Goal: Contribute content: Contribute content

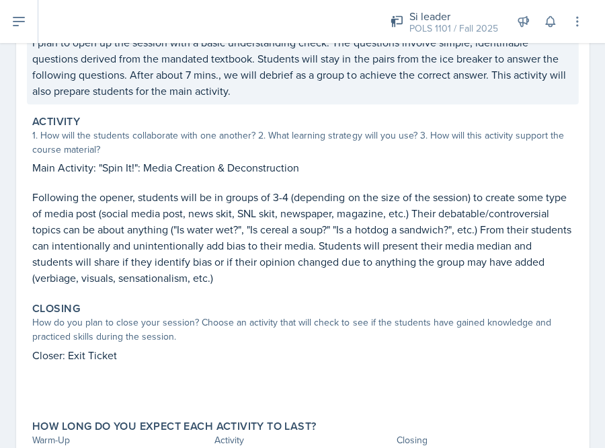
scroll to position [326, 0]
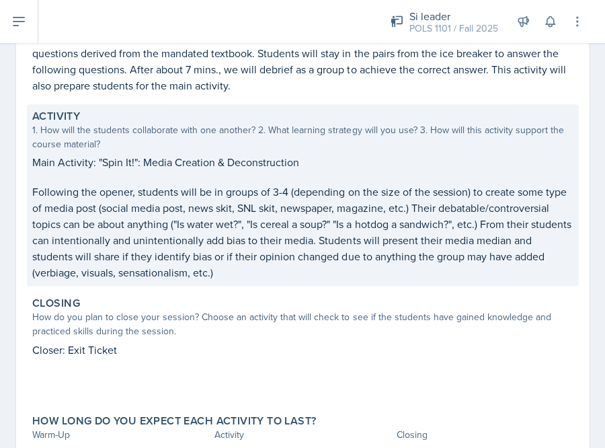
click at [140, 213] on p "Following the opener, students will be in groups of 3-4 (depending on the size …" at bounding box center [302, 232] width 541 height 97
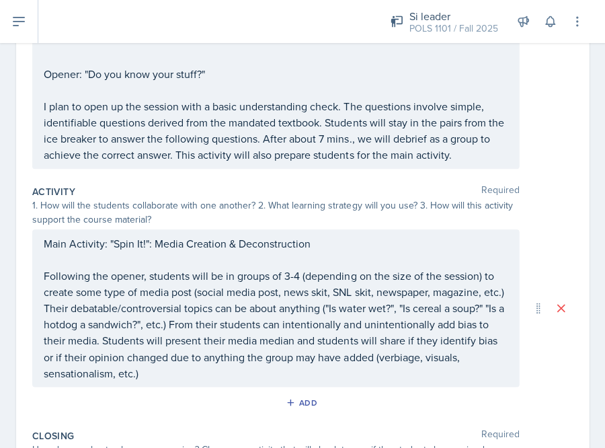
click at [161, 369] on p "Following the opener, students will be in groups of 3-4 (depending on the size …" at bounding box center [276, 324] width 464 height 113
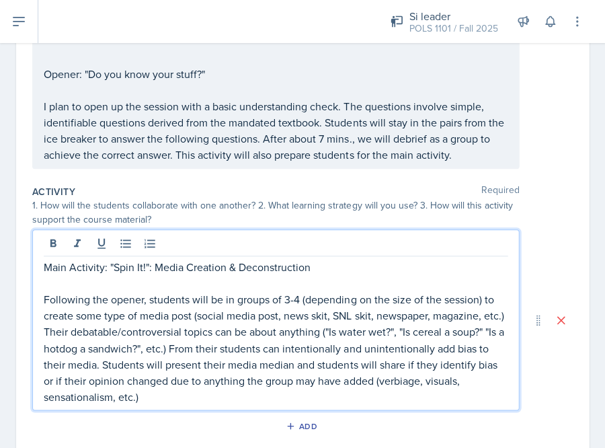
click at [155, 391] on p "Following the opener, students will be in groups of 3-4 (depending on the size …" at bounding box center [276, 347] width 464 height 113
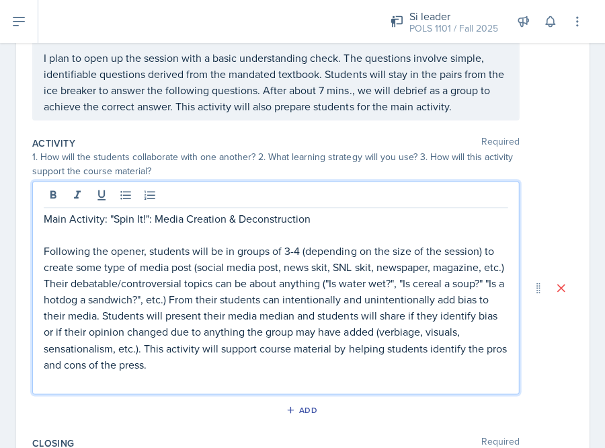
scroll to position [527, 0]
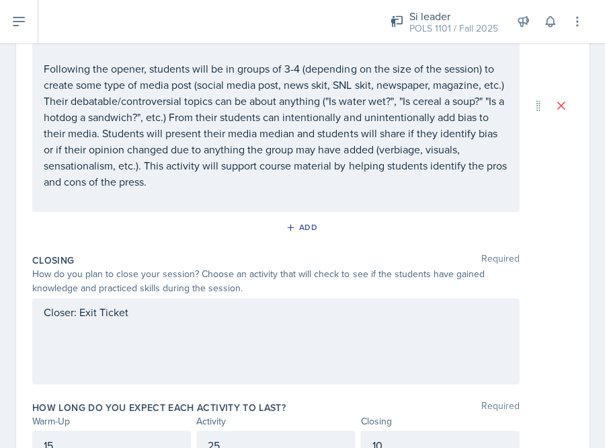
drag, startPoint x: 373, startPoint y: 41, endPoint x: 229, endPoint y: 369, distance: 358.5
click at [229, 369] on div "Closer: Exit Ticket" at bounding box center [275, 341] width 487 height 86
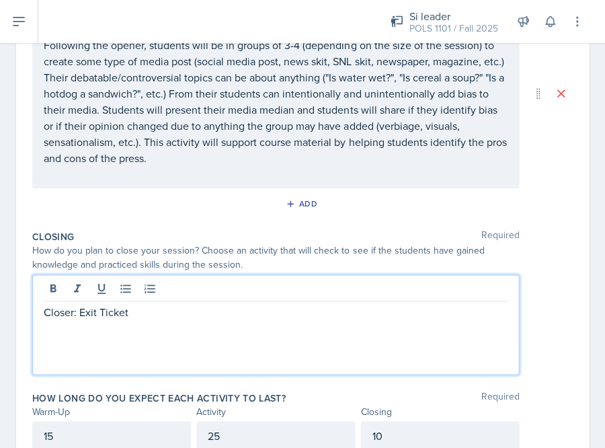
scroll to position [523, 0]
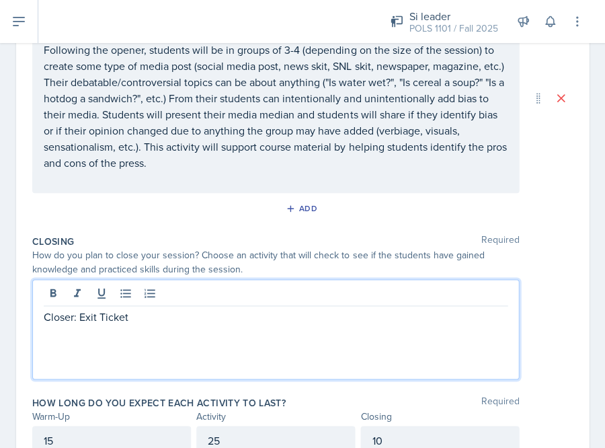
click at [318, 309] on p "Closer: Exit Ticket" at bounding box center [276, 317] width 464 height 16
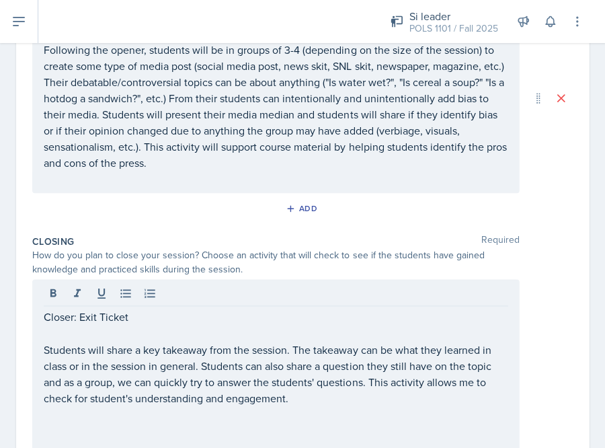
click at [591, 1] on div "Si leader POLS 1101 / Fall 2025 Si leader POLS 1101 / Fall 2025 Si leader POLS …" at bounding box center [321, 21] width 567 height 43
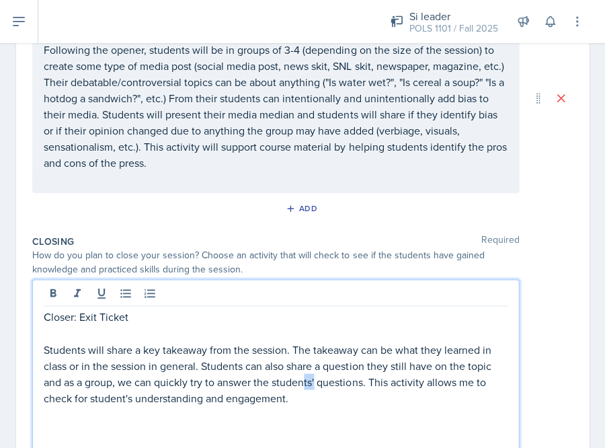
drag, startPoint x: 316, startPoint y: 373, endPoint x: 300, endPoint y: 373, distance: 15.5
click at [301, 373] on div "Closer: Exit Ticket Students will share a key takeaway from the session. The ta…" at bounding box center [276, 381] width 464 height 145
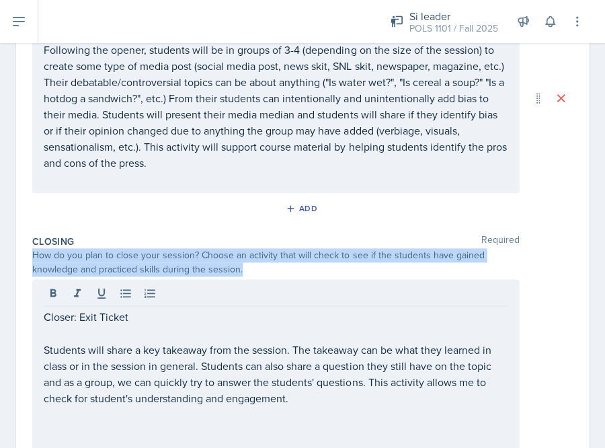
drag, startPoint x: 258, startPoint y: 256, endPoint x: 22, endPoint y: 242, distance: 237.2
click at [22, 242] on div "Date [DATE] [DATE] 27 28 29 30 31 1 2 3 4 5 6 7 8 9 10 11 12 13 14 15 16 17 18 …" at bounding box center [302, 69] width 573 height 973
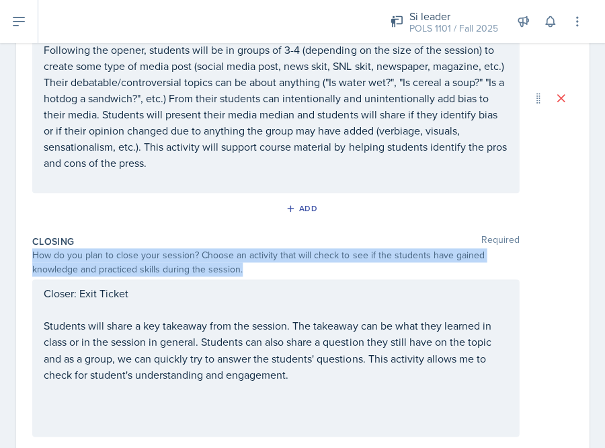
copy div "How do you plan to close your session? Choose an activity that will check to se…"
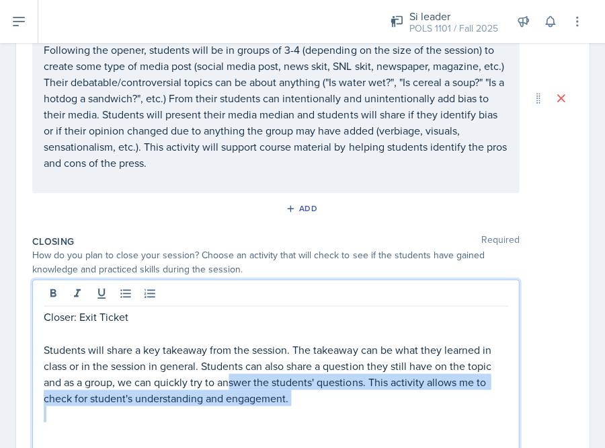
drag, startPoint x: 231, startPoint y: 363, endPoint x: 295, endPoint y: 402, distance: 75.5
click at [295, 402] on div "Closer: Exit Ticket Students will share a key takeaway from the session. The ta…" at bounding box center [276, 381] width 464 height 145
click at [294, 406] on p at bounding box center [276, 414] width 464 height 16
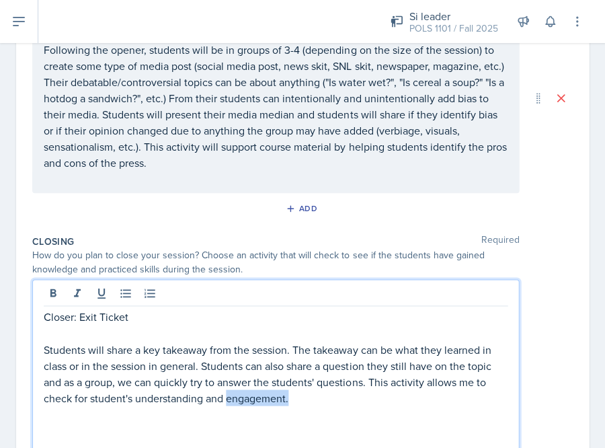
drag, startPoint x: 294, startPoint y: 390, endPoint x: 227, endPoint y: 390, distance: 67.3
click at [227, 390] on p "Students will share a key takeaway from the session. The takeaway can be what t…" at bounding box center [276, 373] width 464 height 65
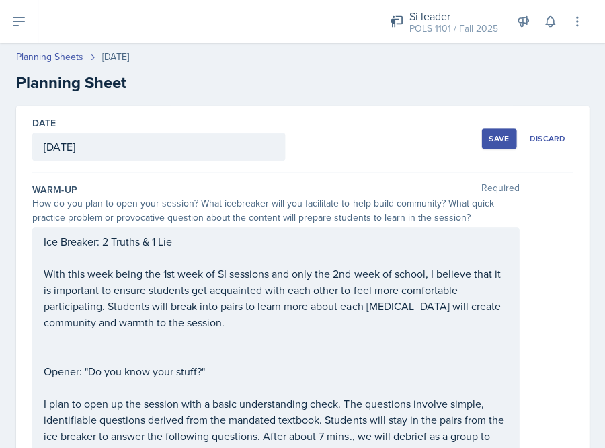
scroll to position [0, 0]
click at [483, 139] on button "Save" at bounding box center [499, 138] width 35 height 20
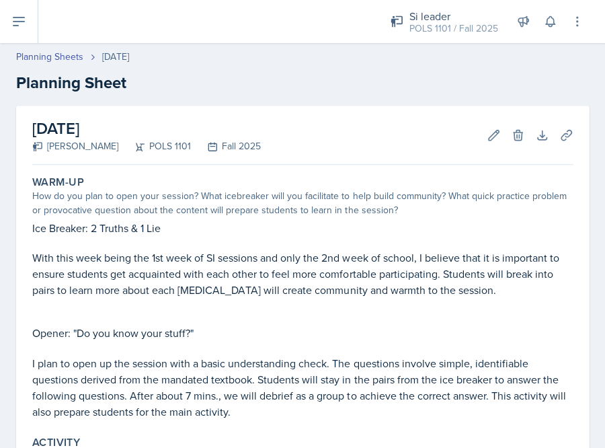
click at [16, 23] on icon at bounding box center [19, 21] width 16 height 16
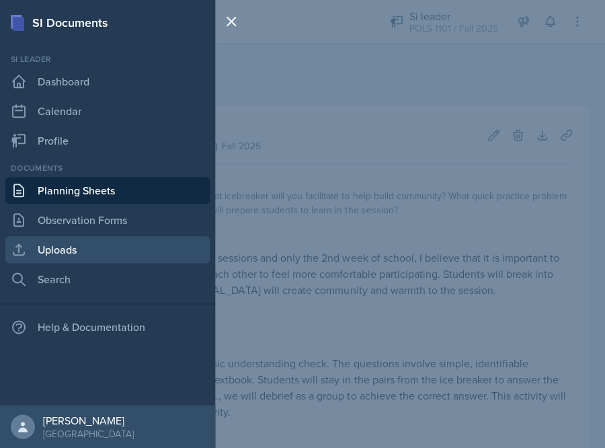
click at [56, 242] on link "Uploads" at bounding box center [107, 249] width 205 height 27
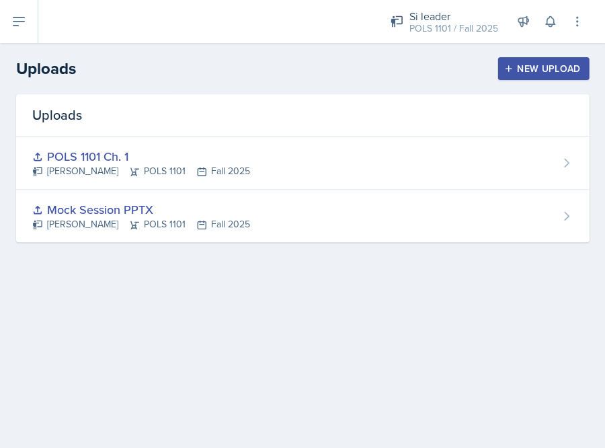
click at [542, 69] on div "New Upload" at bounding box center [544, 68] width 75 height 11
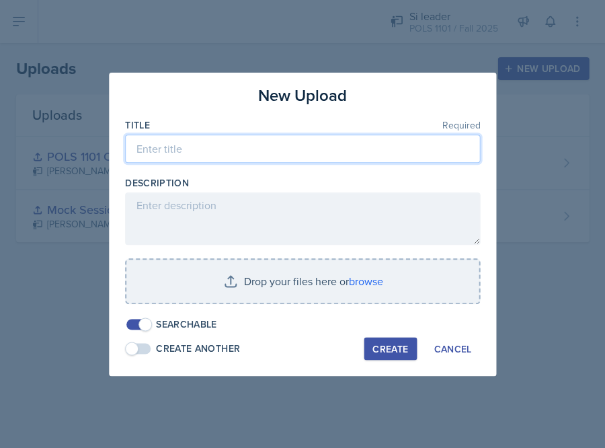
click at [346, 157] on input at bounding box center [302, 149] width 355 height 28
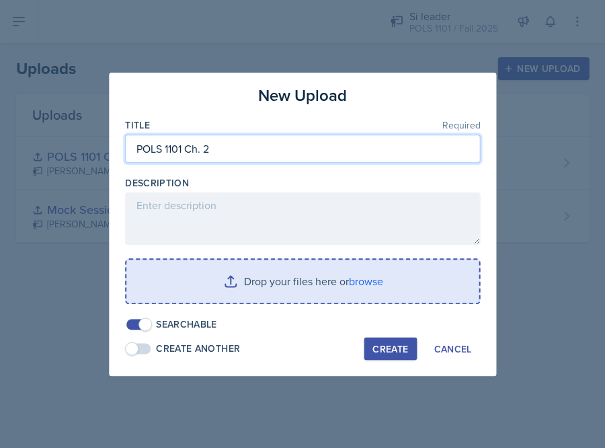
type input "POLS 1101 Ch. 2"
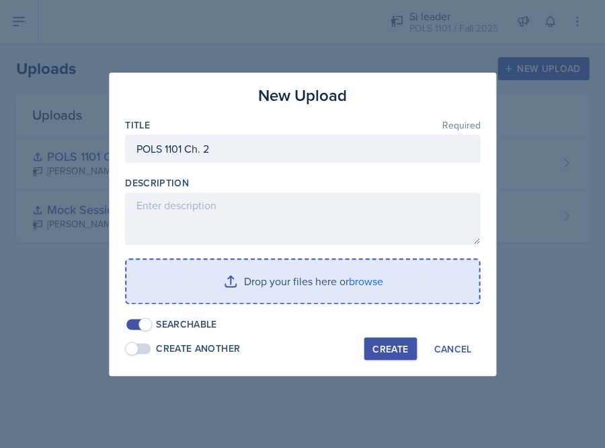
click at [362, 283] on input "file" at bounding box center [302, 281] width 353 height 43
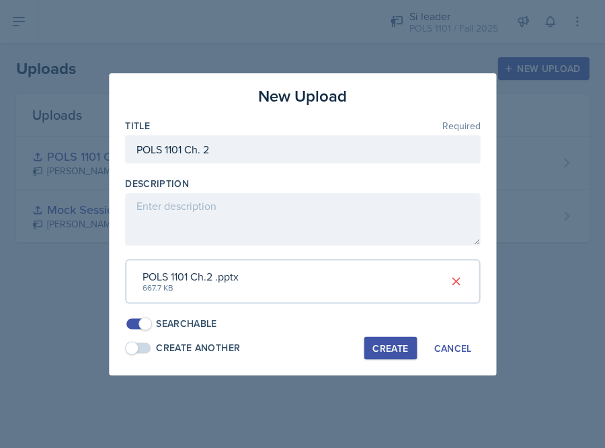
click at [390, 342] on div "Create" at bounding box center [391, 347] width 36 height 11
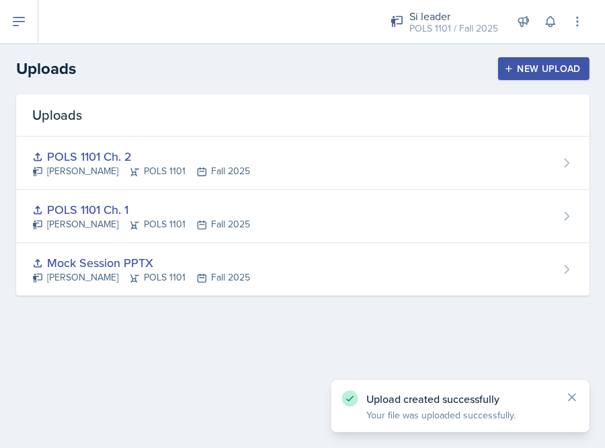
click at [237, 98] on div "Uploads" at bounding box center [302, 115] width 573 height 42
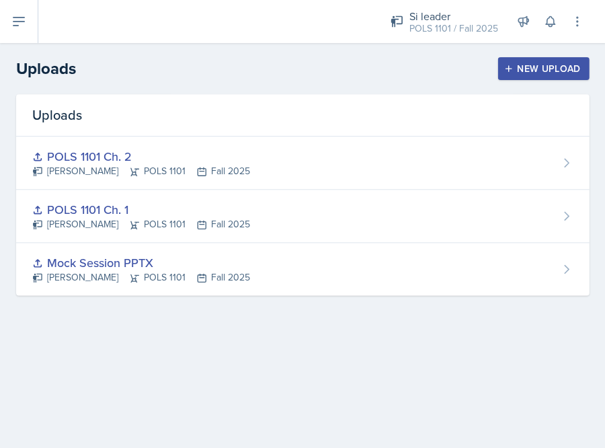
click at [22, 16] on icon at bounding box center [19, 21] width 16 height 16
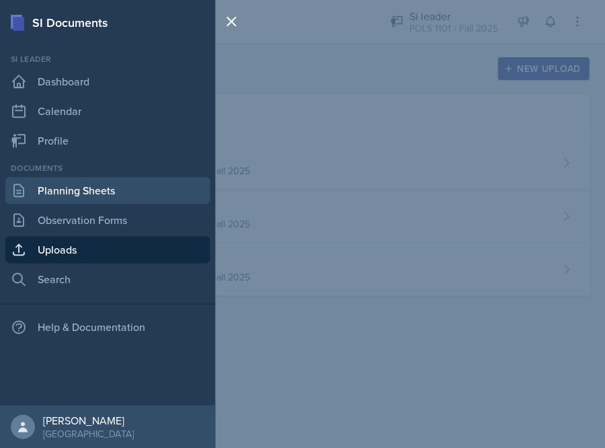
click at [87, 191] on link "Planning Sheets" at bounding box center [107, 190] width 205 height 27
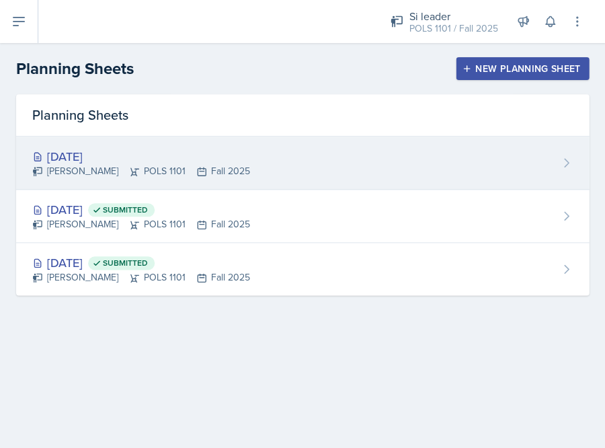
click at [164, 168] on div "[PERSON_NAME] POLS 1101 Fall 2025" at bounding box center [141, 171] width 218 height 14
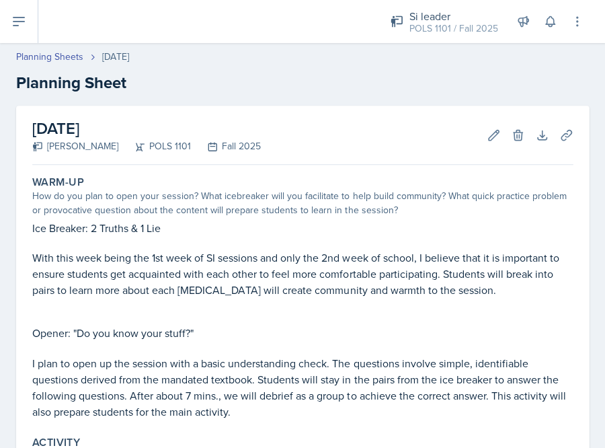
scroll to position [21, 0]
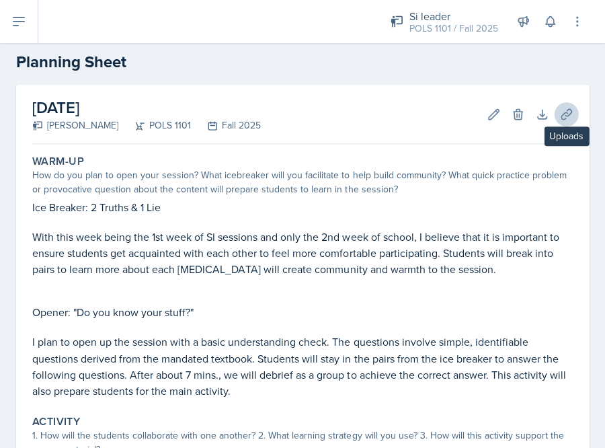
click at [575, 106] on button "Uploads" at bounding box center [566, 114] width 24 height 24
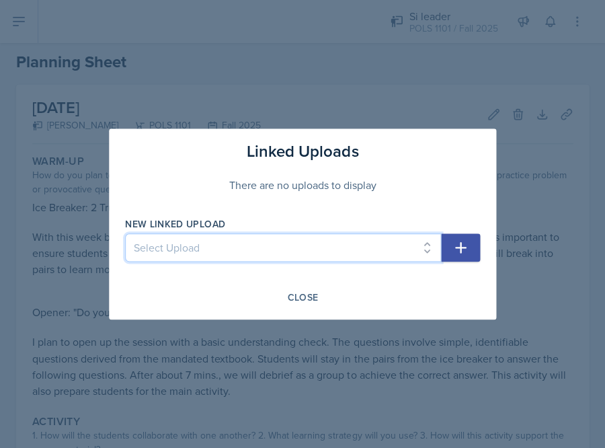
select select "2a1630da-a447-4c9c-b995-0d161ab3e154"
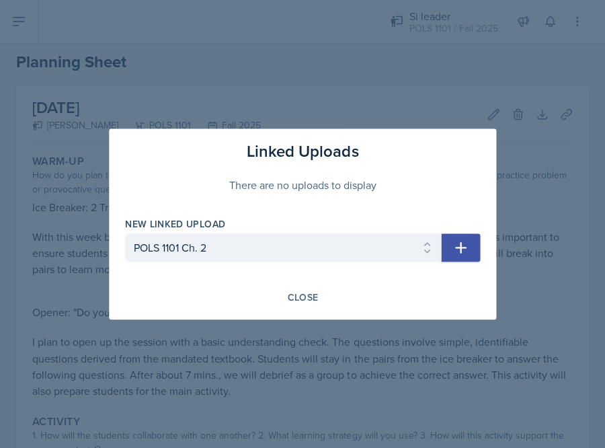
click at [466, 247] on icon "button" at bounding box center [461, 247] width 16 height 16
select select
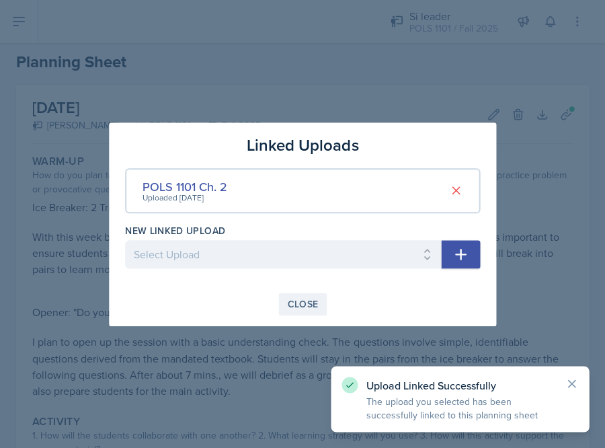
click at [308, 299] on div "Close" at bounding box center [302, 304] width 31 height 11
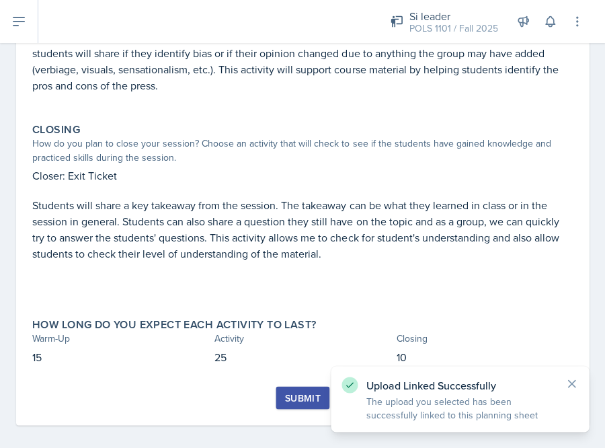
click at [287, 392] on div "Submit" at bounding box center [303, 397] width 36 height 11
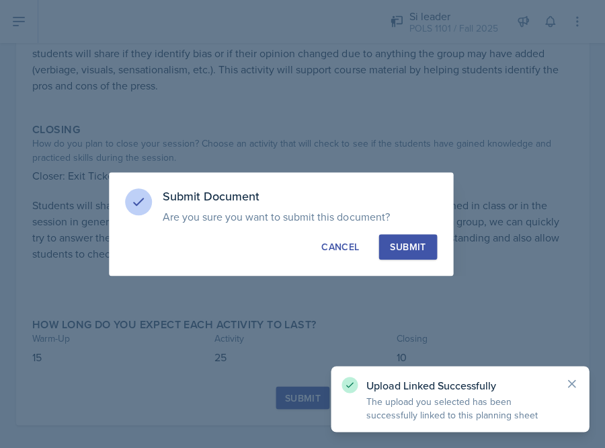
click at [399, 247] on div "Submit" at bounding box center [408, 246] width 36 height 13
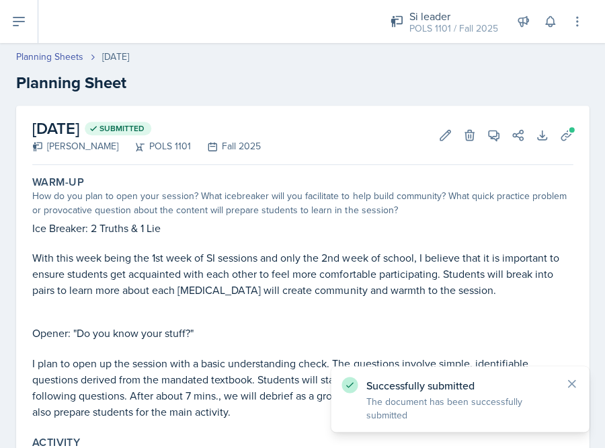
scroll to position [0, 0]
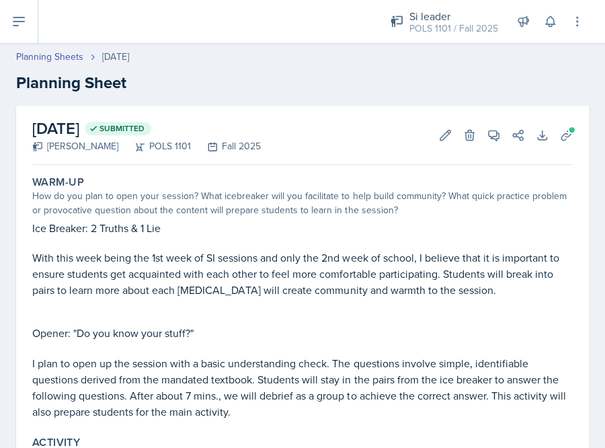
click at [22, 13] on icon at bounding box center [19, 21] width 16 height 16
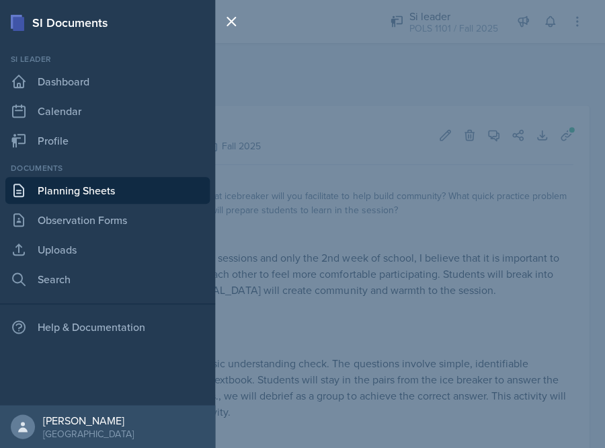
click at [69, 182] on link "Planning Sheets" at bounding box center [107, 190] width 205 height 27
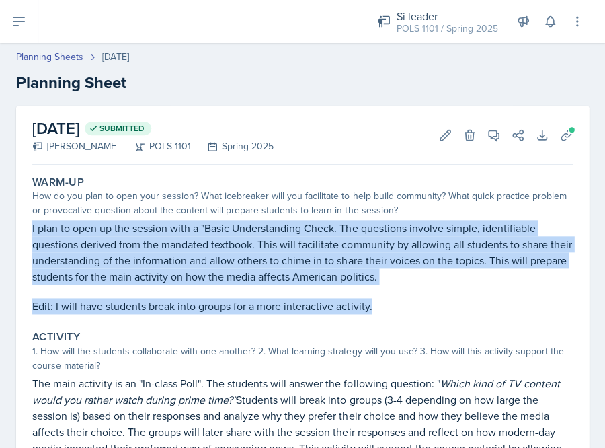
scroll to position [229, 0]
